Goal: Task Accomplishment & Management: Use online tool/utility

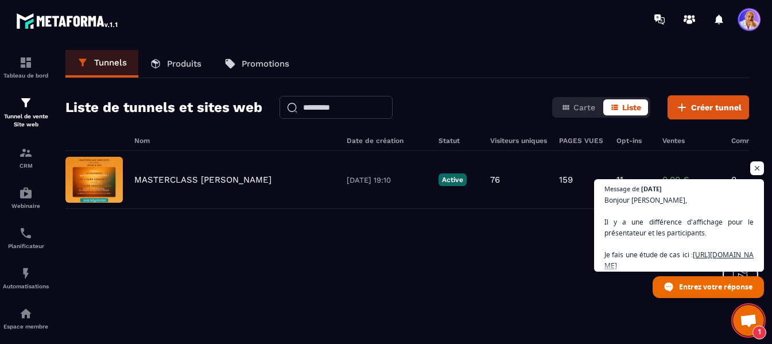
scroll to position [7457, 0]
click at [744, 317] on span "Ouvrir le chat" at bounding box center [748, 321] width 18 height 15
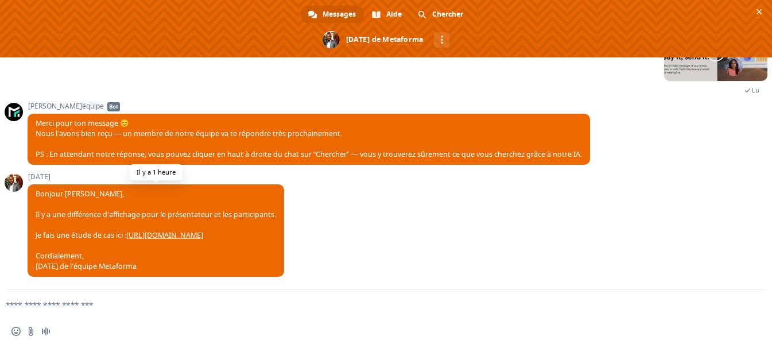
click at [203, 235] on link "[URL][DOMAIN_NAME]" at bounding box center [164, 235] width 77 height 10
click at [758, 7] on span "Fermer le chat" at bounding box center [759, 12] width 12 height 12
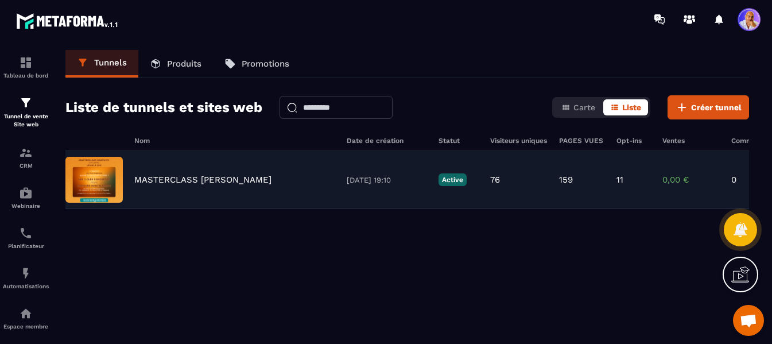
click at [183, 182] on p "MASTERCLASS [PERSON_NAME]" at bounding box center [202, 179] width 137 height 10
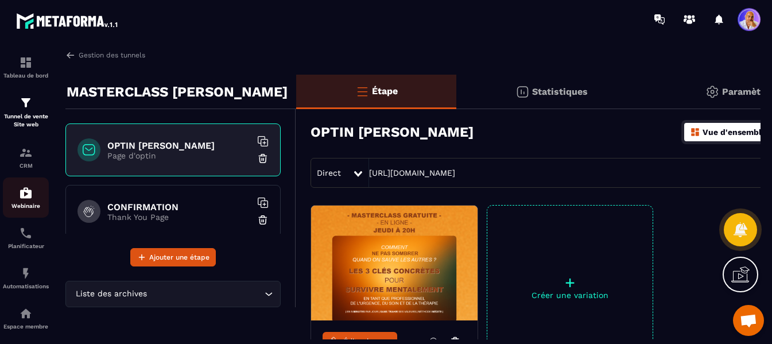
click at [30, 196] on img at bounding box center [26, 193] width 14 height 14
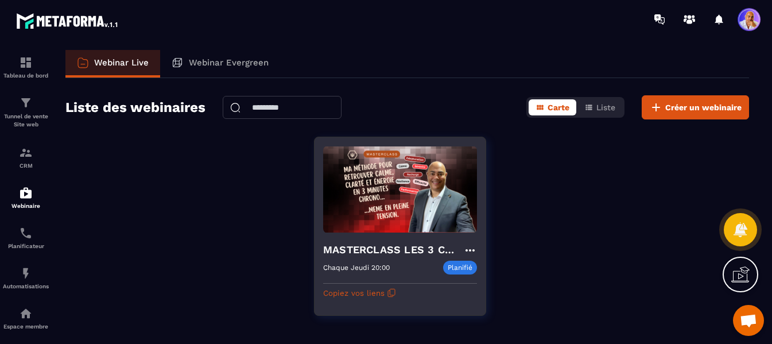
click at [404, 248] on h4 "MASTERCLASS LES 3 CLES CONCRÊTES POUR SURVIVRE MENTALEMENT" at bounding box center [393, 250] width 140 height 16
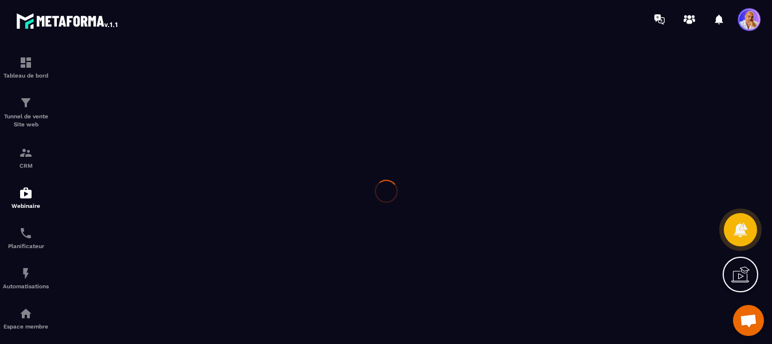
type input "**********"
type textarea "**********"
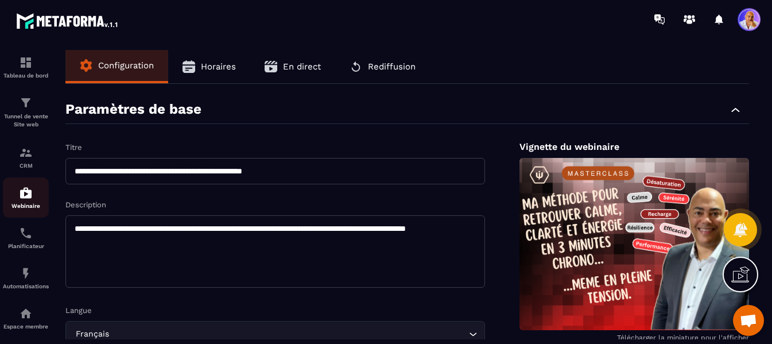
click at [28, 197] on img at bounding box center [26, 193] width 14 height 14
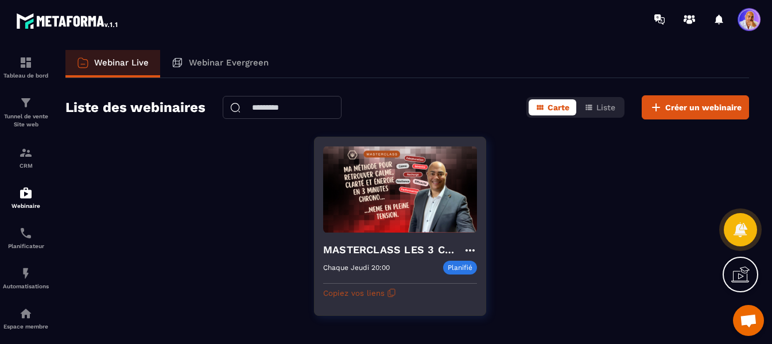
click at [375, 292] on button "Copiez vos liens" at bounding box center [359, 293] width 73 height 18
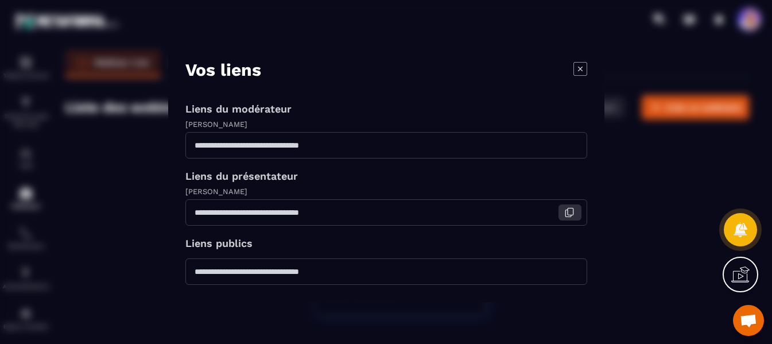
click at [568, 214] on icon "Modal window" at bounding box center [569, 212] width 10 height 10
click at [581, 67] on icon "Modal window" at bounding box center [579, 68] width 5 height 5
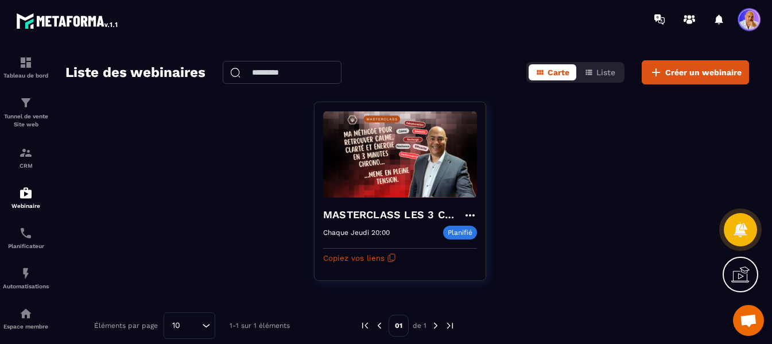
scroll to position [46, 0]
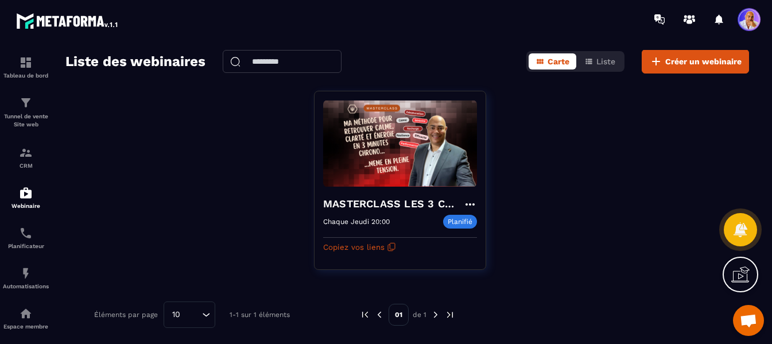
click at [746, 316] on span "Ouvrir le chat" at bounding box center [748, 321] width 18 height 15
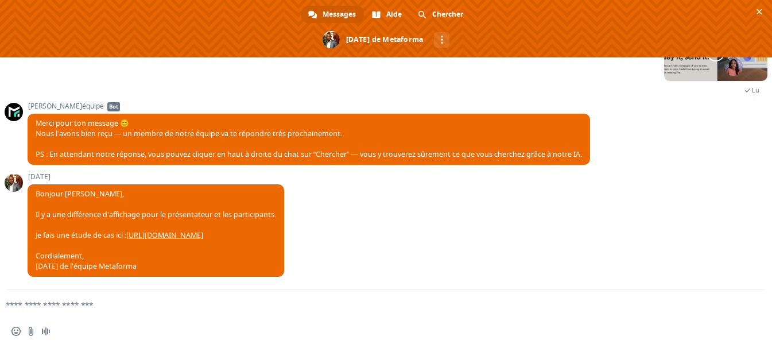
click at [324, 296] on form at bounding box center [373, 305] width 724 height 31
click at [195, 306] on textarea "Entrez votre message..." at bounding box center [368, 305] width 724 height 10
type textarea "*****"
click at [749, 304] on span "Envoyer" at bounding box center [752, 304] width 9 height 9
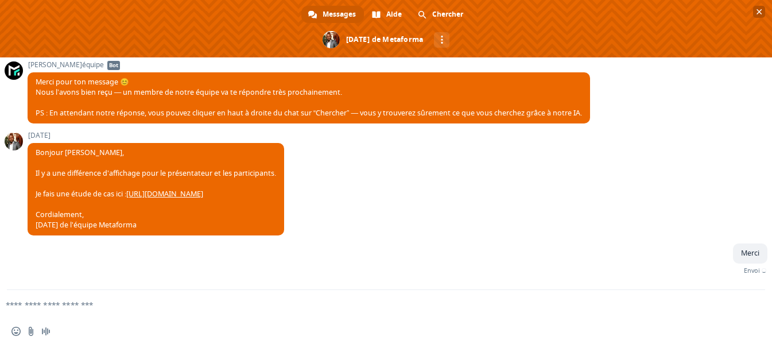
scroll to position [7486, 0]
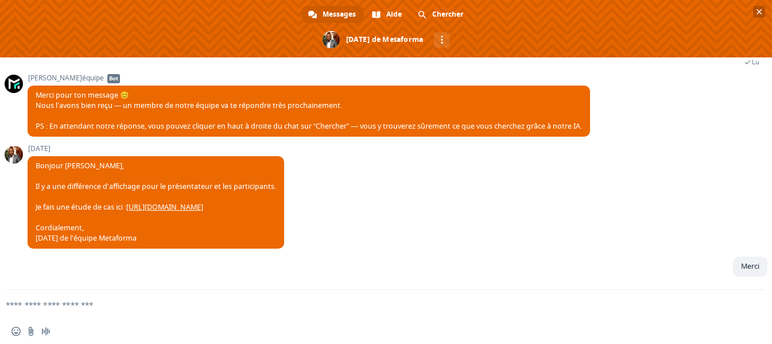
click at [758, 10] on span "Fermer le chat" at bounding box center [759, 12] width 6 height 6
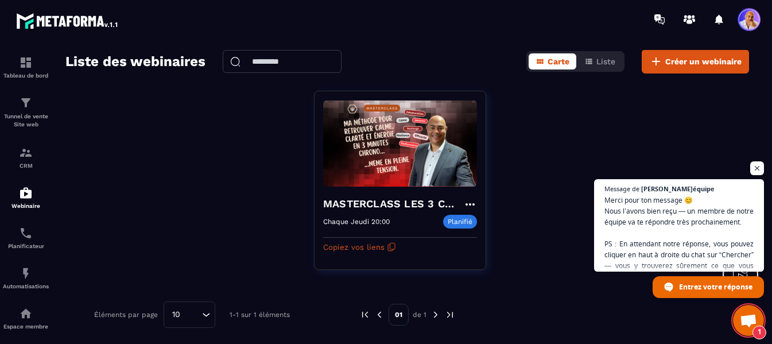
scroll to position [7499, 0]
click at [758, 166] on span "Ouvrir le chat" at bounding box center [757, 168] width 14 height 14
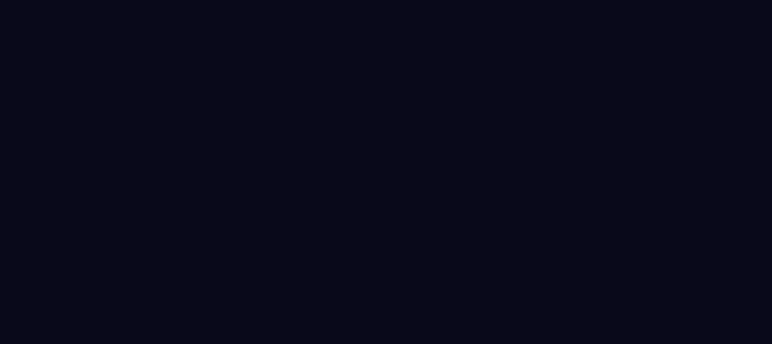
select select "******"
select select "*****"
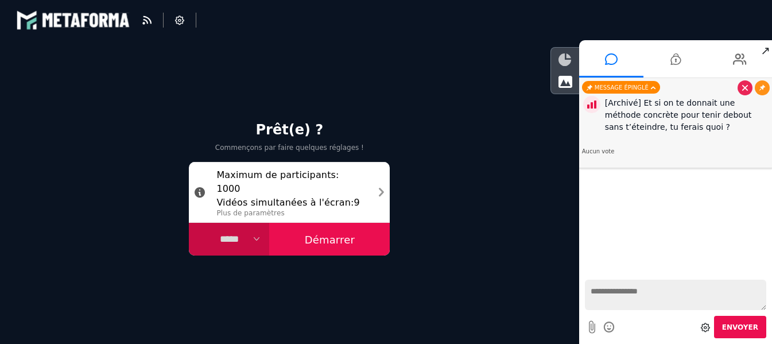
click at [566, 60] on icon at bounding box center [564, 59] width 13 height 13
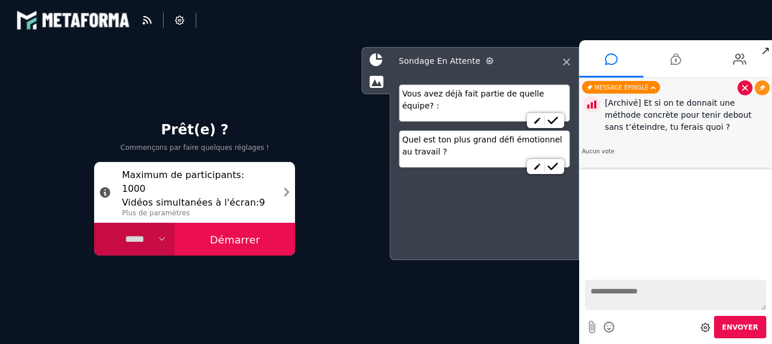
click at [743, 90] on icon at bounding box center [745, 88] width 6 height 6
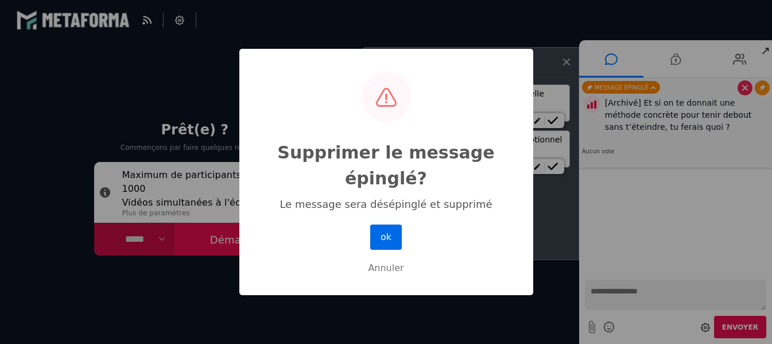
click at [386, 241] on button "ok" at bounding box center [385, 236] width 31 height 25
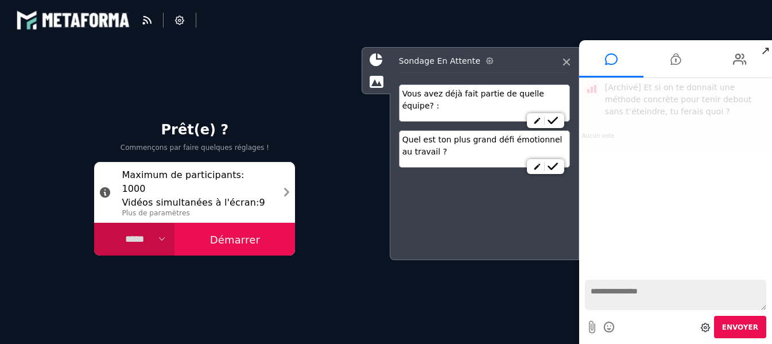
click at [486, 62] on icon at bounding box center [489, 60] width 7 height 7
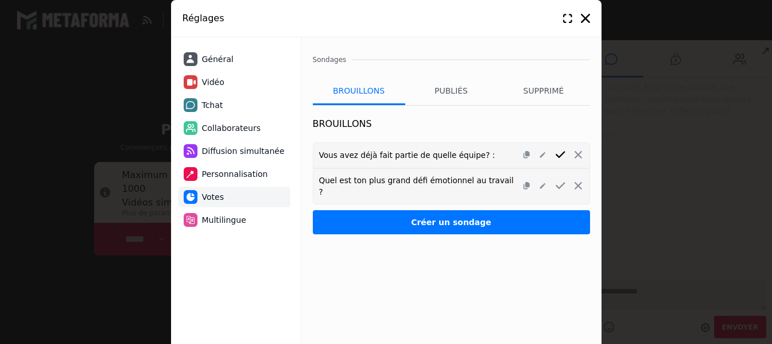
click at [560, 157] on icon at bounding box center [561, 154] width 10 height 7
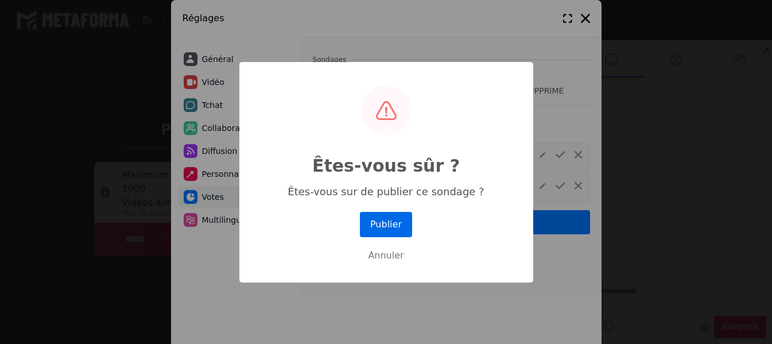
click at [393, 218] on button "Publier" at bounding box center [386, 224] width 52 height 25
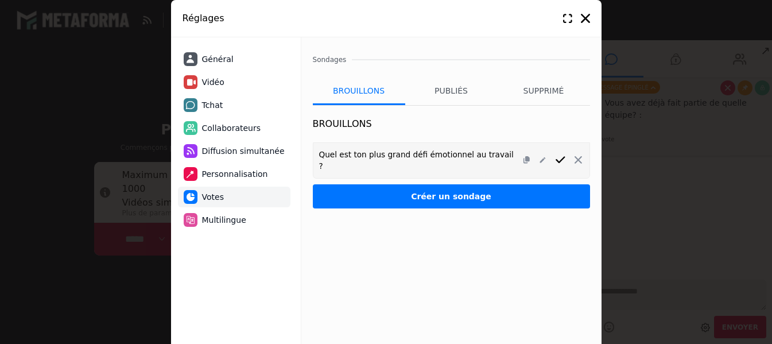
click at [560, 156] on icon at bounding box center [561, 159] width 10 height 7
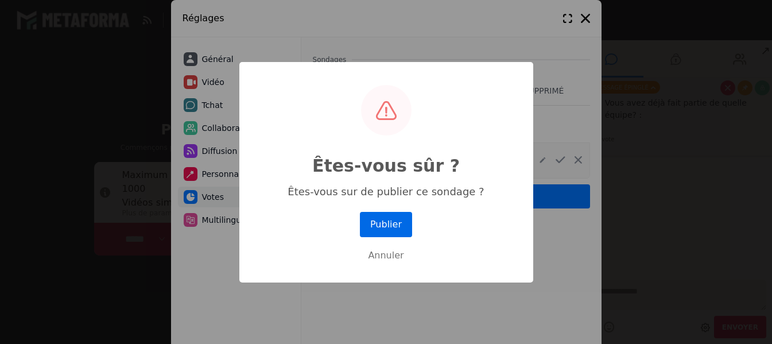
click at [387, 225] on button "Publier" at bounding box center [386, 224] width 52 height 25
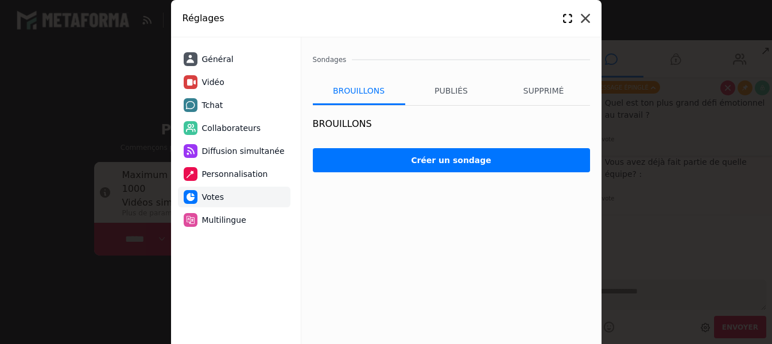
click at [584, 18] on icon at bounding box center [585, 18] width 9 height 9
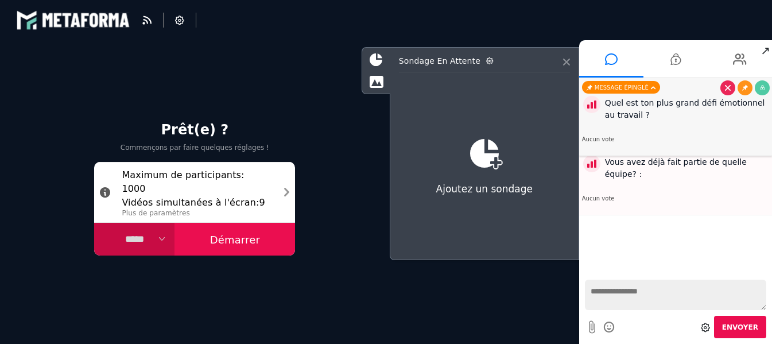
click at [565, 63] on icon at bounding box center [566, 62] width 7 height 7
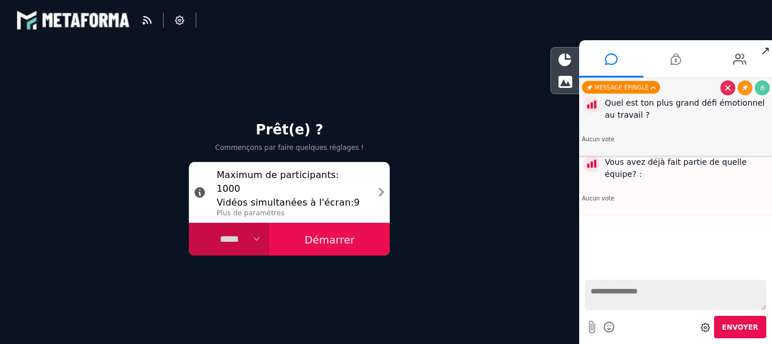
click at [565, 63] on icon at bounding box center [564, 59] width 13 height 13
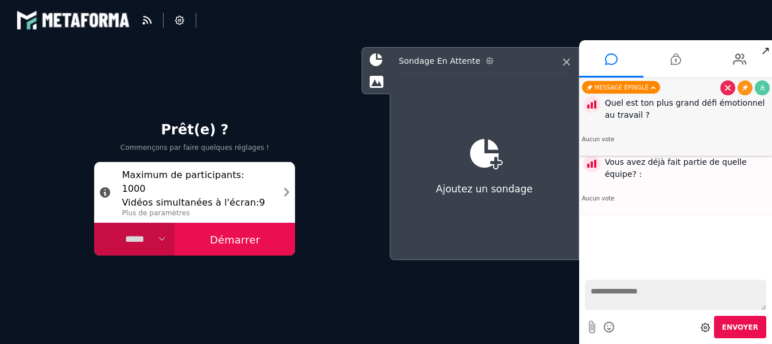
click at [486, 61] on icon at bounding box center [489, 60] width 7 height 7
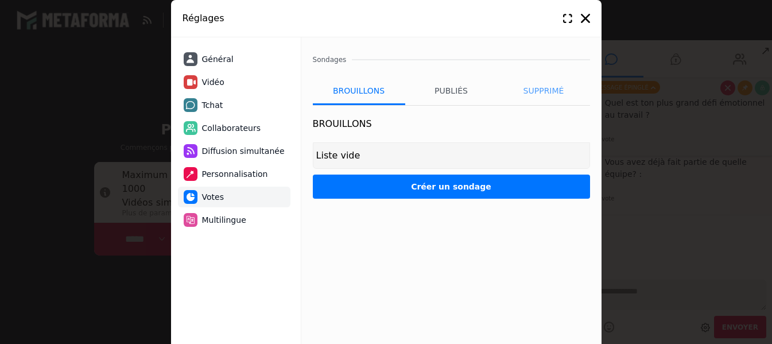
click at [538, 94] on li "Supprimé" at bounding box center [544, 90] width 92 height 29
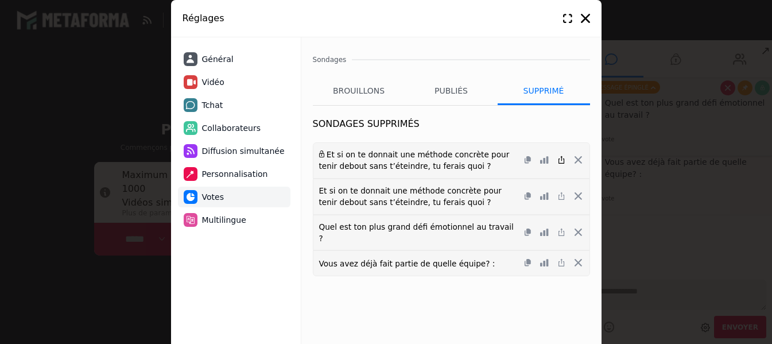
click at [561, 161] on icon at bounding box center [561, 159] width 7 height 7
click at [508, 129] on h4 "Sondages supprimés" at bounding box center [451, 124] width 277 height 14
click at [527, 162] on icon at bounding box center [528, 159] width 6 height 7
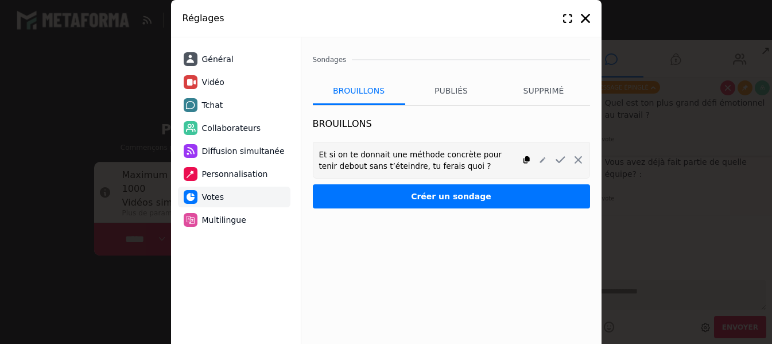
click at [531, 165] on link at bounding box center [526, 160] width 15 height 13
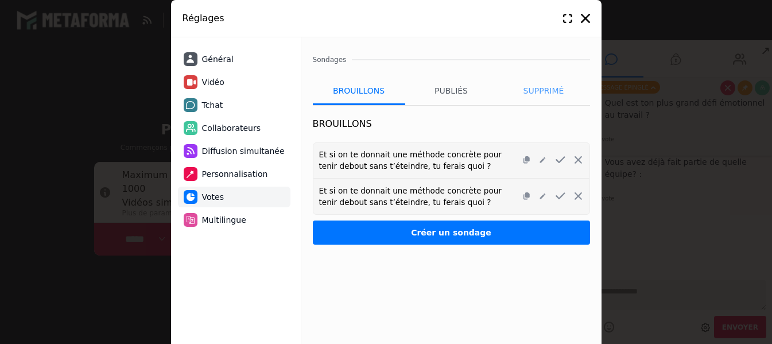
click at [537, 93] on li "Supprimé" at bounding box center [544, 90] width 92 height 29
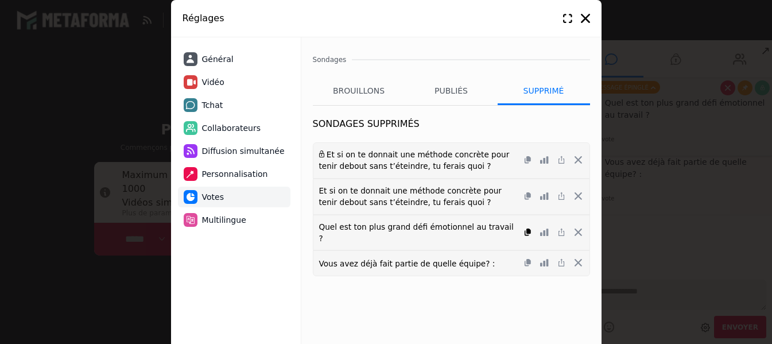
click at [529, 228] on icon at bounding box center [528, 231] width 6 height 7
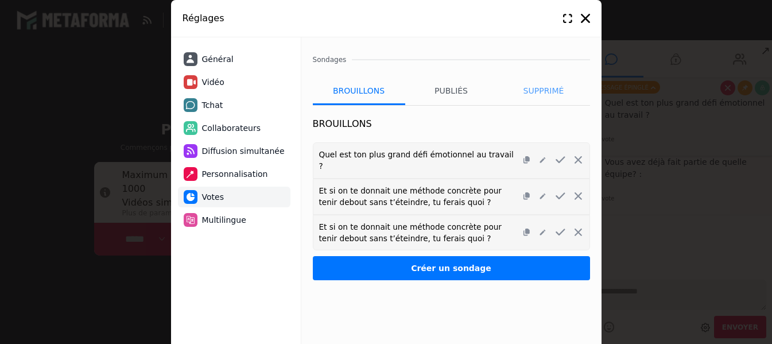
click at [543, 92] on li "Supprimé" at bounding box center [544, 90] width 92 height 29
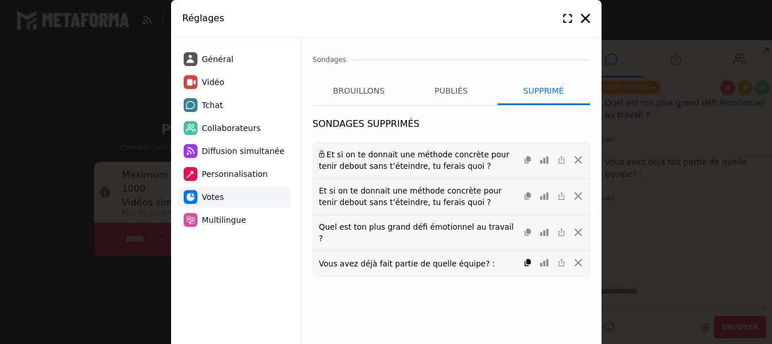
click at [527, 257] on link at bounding box center [527, 263] width 15 height 13
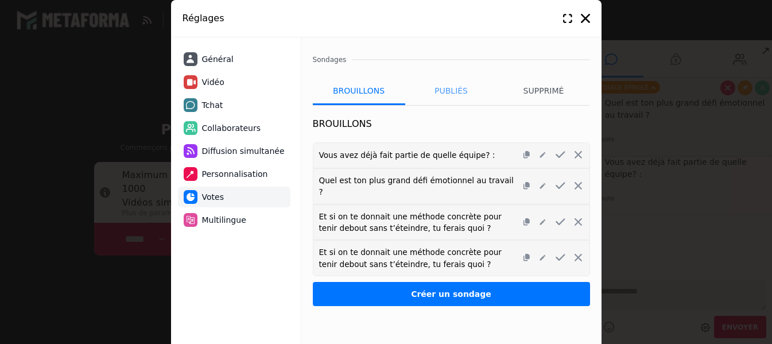
click at [445, 92] on li "Publiés" at bounding box center [451, 90] width 92 height 29
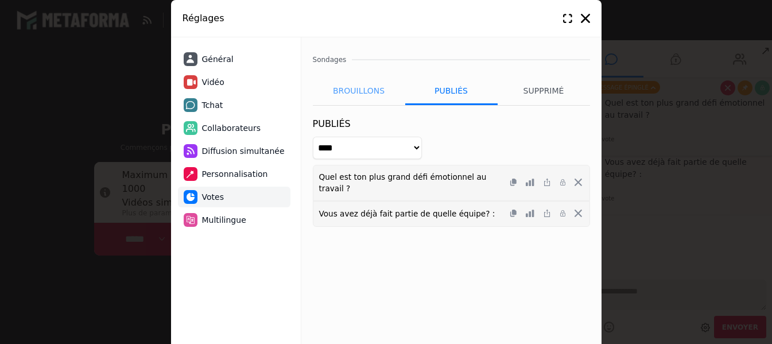
click at [356, 91] on li "Brouillons" at bounding box center [359, 90] width 92 height 29
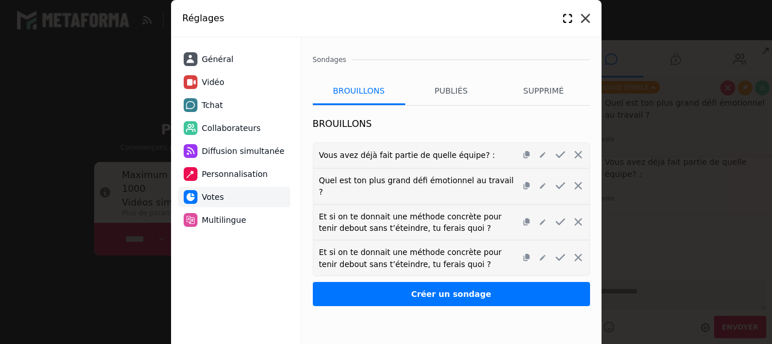
click at [588, 16] on icon at bounding box center [585, 18] width 9 height 9
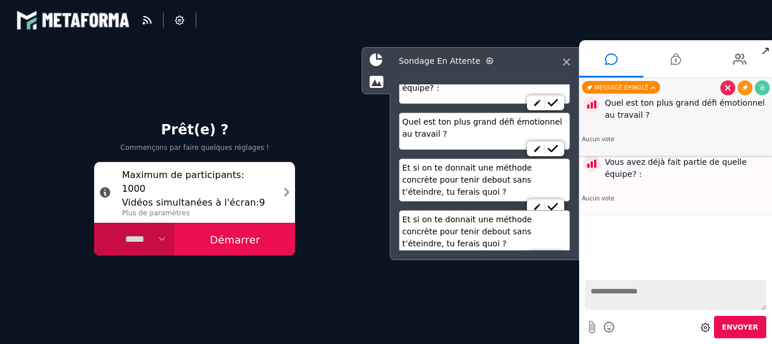
scroll to position [33, 0]
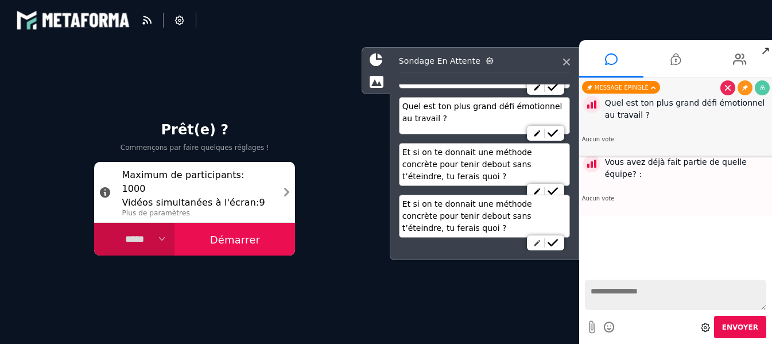
click at [535, 242] on icon at bounding box center [537, 243] width 8 height 8
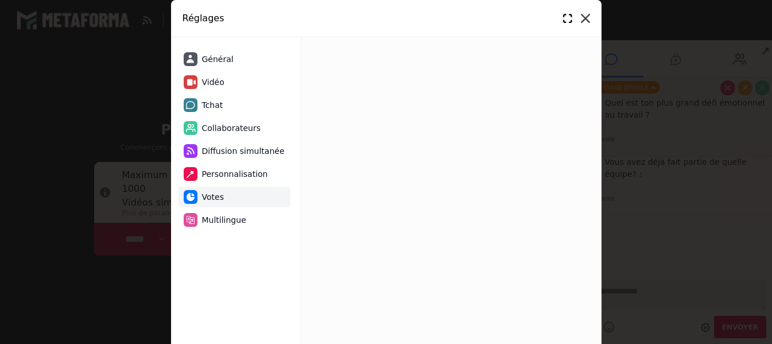
click at [584, 18] on icon at bounding box center [585, 18] width 9 height 9
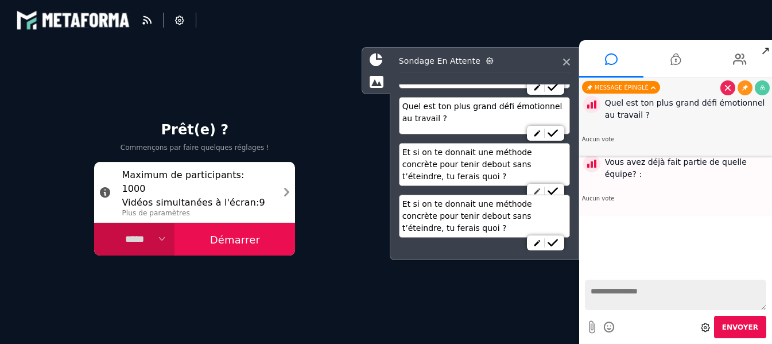
click at [533, 188] on icon at bounding box center [537, 191] width 8 height 8
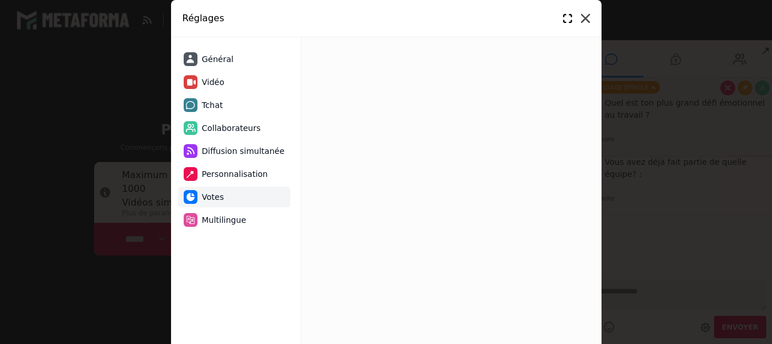
click at [584, 17] on icon at bounding box center [585, 18] width 9 height 9
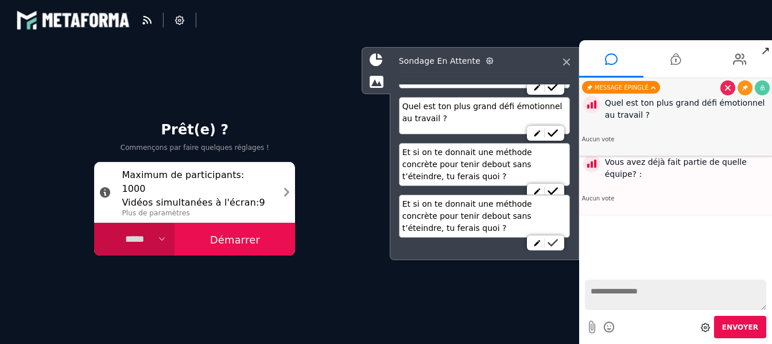
click at [550, 243] on icon at bounding box center [553, 243] width 10 height 8
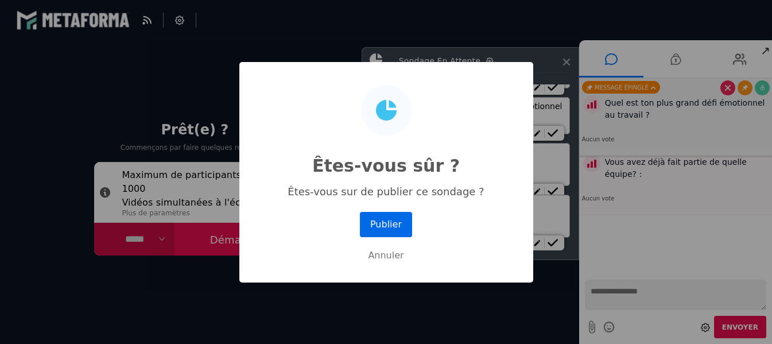
click at [397, 222] on button "Publier" at bounding box center [386, 224] width 52 height 25
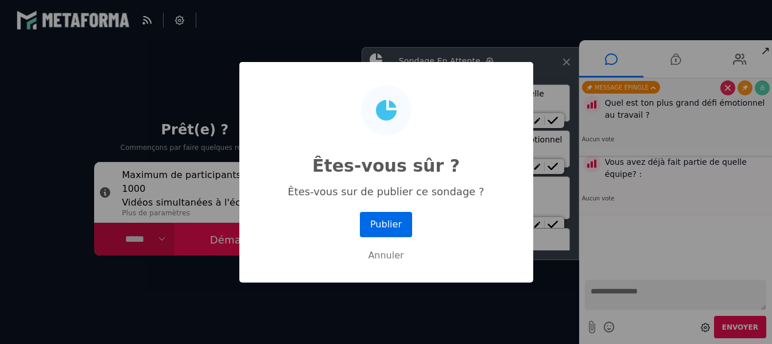
scroll to position [4, 0]
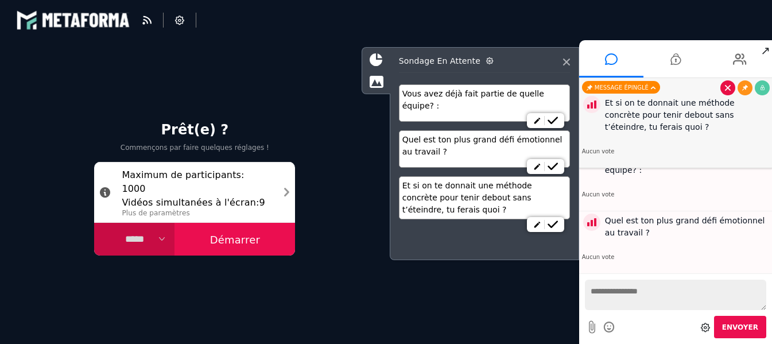
click at [728, 88] on icon at bounding box center [728, 88] width 6 height 6
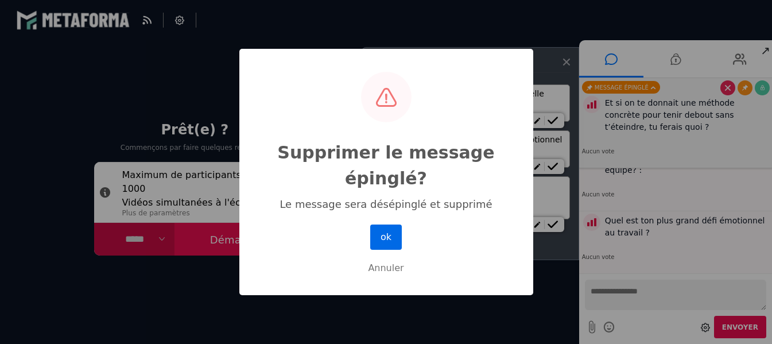
click at [389, 232] on button "ok" at bounding box center [385, 236] width 31 height 25
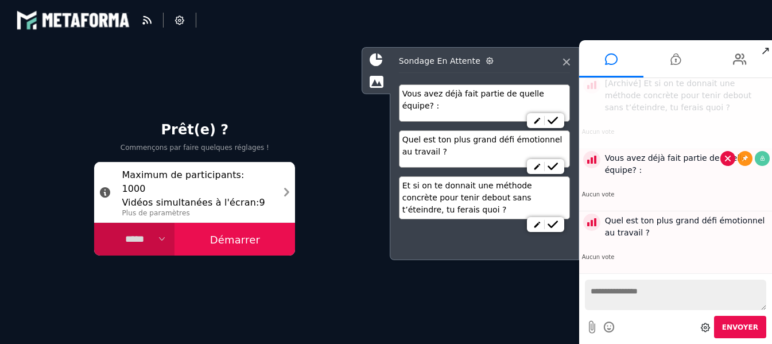
click at [725, 158] on icon at bounding box center [728, 159] width 6 height 6
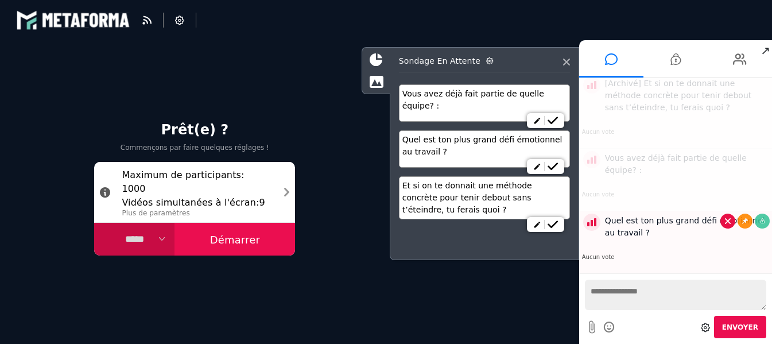
click at [726, 221] on icon at bounding box center [728, 221] width 6 height 6
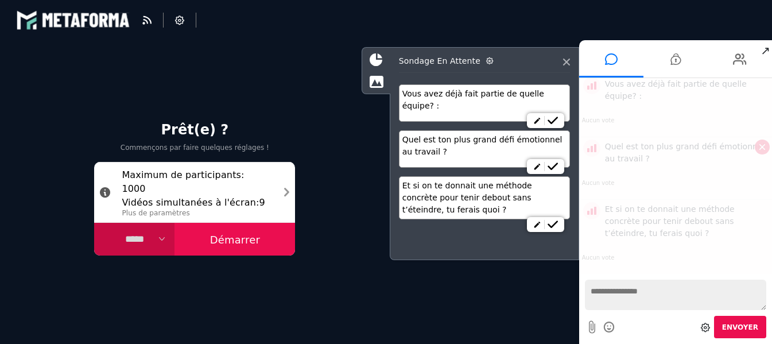
scroll to position [0, 0]
click at [566, 62] on icon at bounding box center [566, 62] width 7 height 7
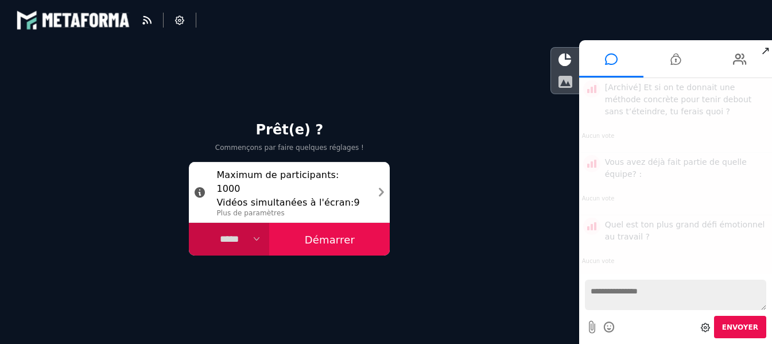
click at [569, 79] on icon at bounding box center [565, 81] width 14 height 13
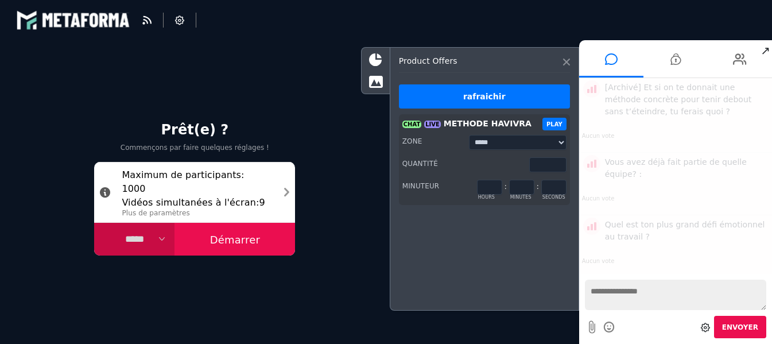
click at [565, 62] on icon at bounding box center [566, 62] width 7 height 7
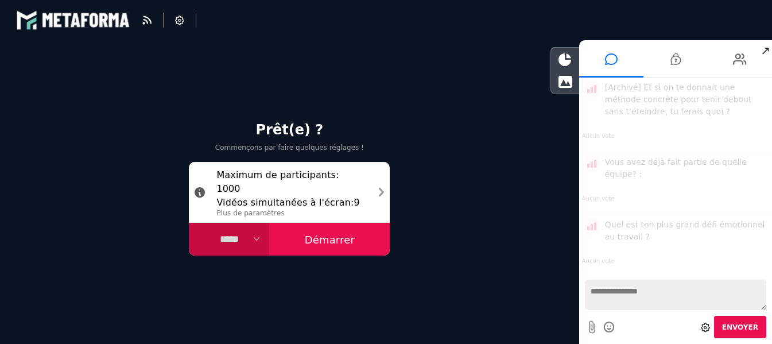
click at [765, 51] on span "↗" at bounding box center [765, 50] width 13 height 21
click at [333, 238] on button "Démarrer" at bounding box center [329, 239] width 121 height 33
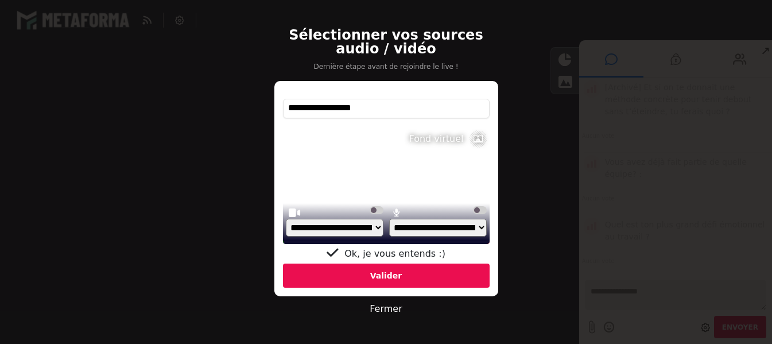
click at [391, 273] on div "Valider" at bounding box center [386, 275] width 207 height 24
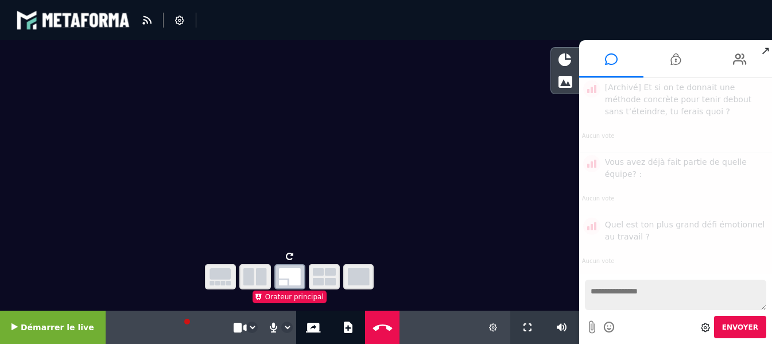
click at [157, 289] on div "Layout" at bounding box center [289, 165] width 579 height 251
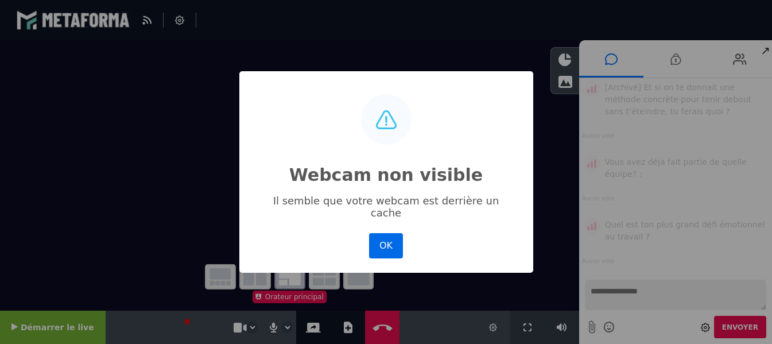
click at [382, 243] on button "OK" at bounding box center [385, 245] width 33 height 25
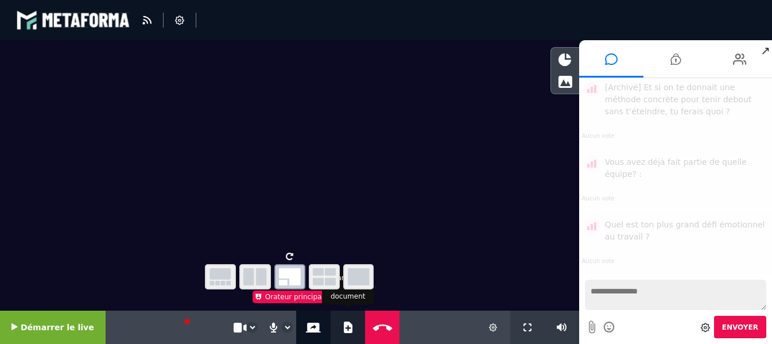
click at [344, 329] on icon at bounding box center [348, 326] width 9 height 11
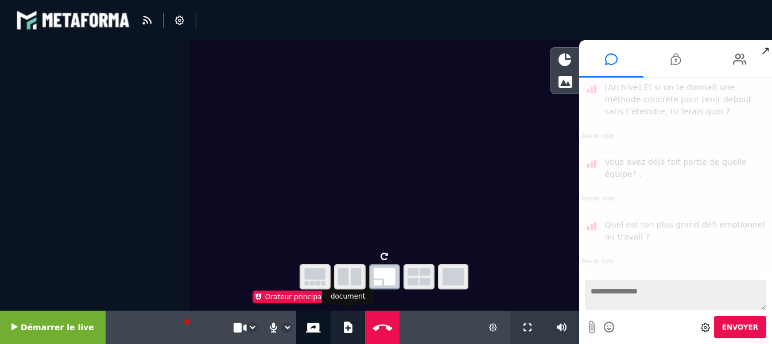
select select "******"
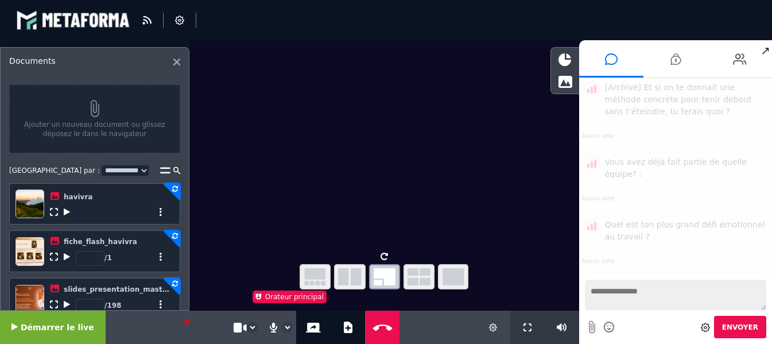
scroll to position [29, 0]
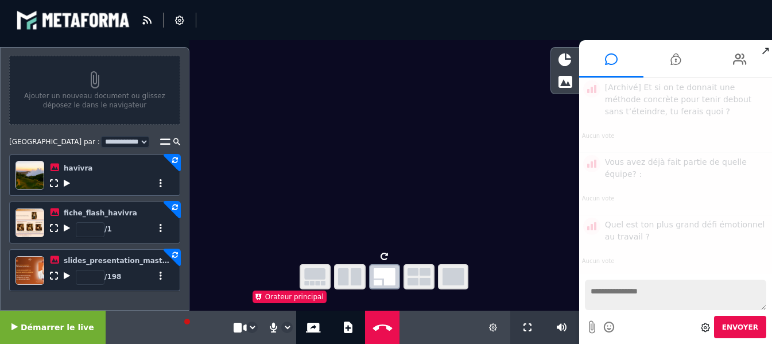
click at [160, 230] on icon at bounding box center [161, 228] width 8 height 8
click at [147, 278] on div "* / 198" at bounding box center [110, 275] width 121 height 19
click at [161, 277] on icon at bounding box center [161, 275] width 8 height 8
click at [149, 271] on div "* / 198 Partager sur le tchat Télécharger Supprimer Voir les pages" at bounding box center [110, 275] width 121 height 19
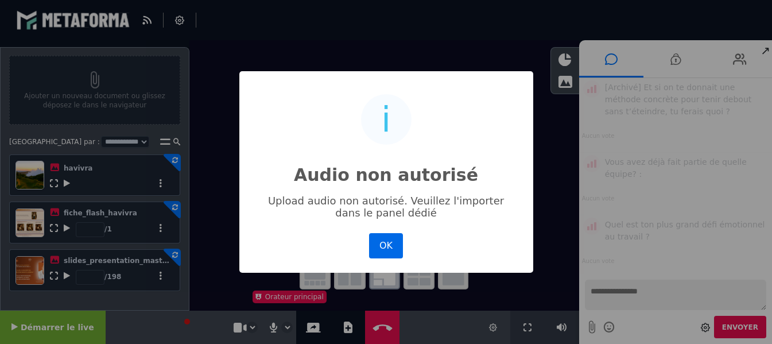
click at [379, 241] on button "OK" at bounding box center [385, 245] width 33 height 25
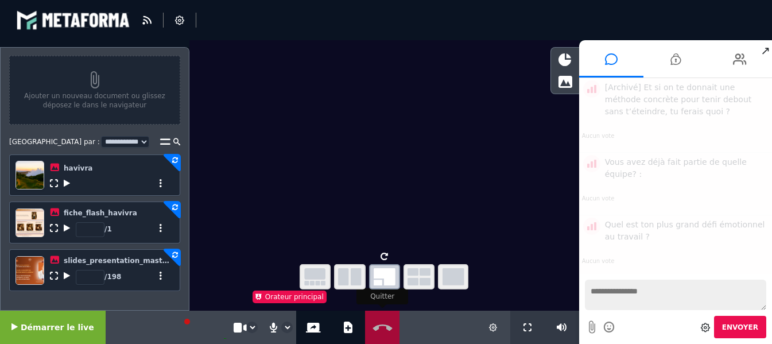
click at [376, 326] on icon at bounding box center [382, 327] width 25 height 9
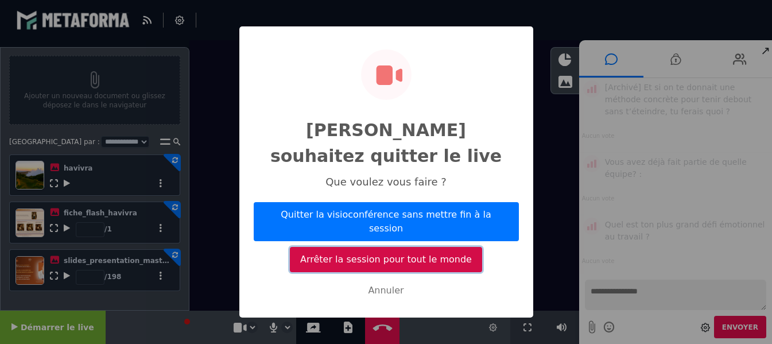
click at [382, 247] on button "Arrêter la session pour tout le monde" at bounding box center [386, 259] width 192 height 25
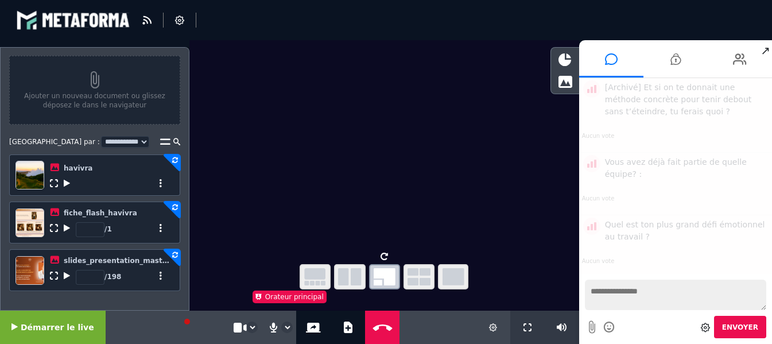
select select "*****"
